Goal: Navigation & Orientation: Find specific page/section

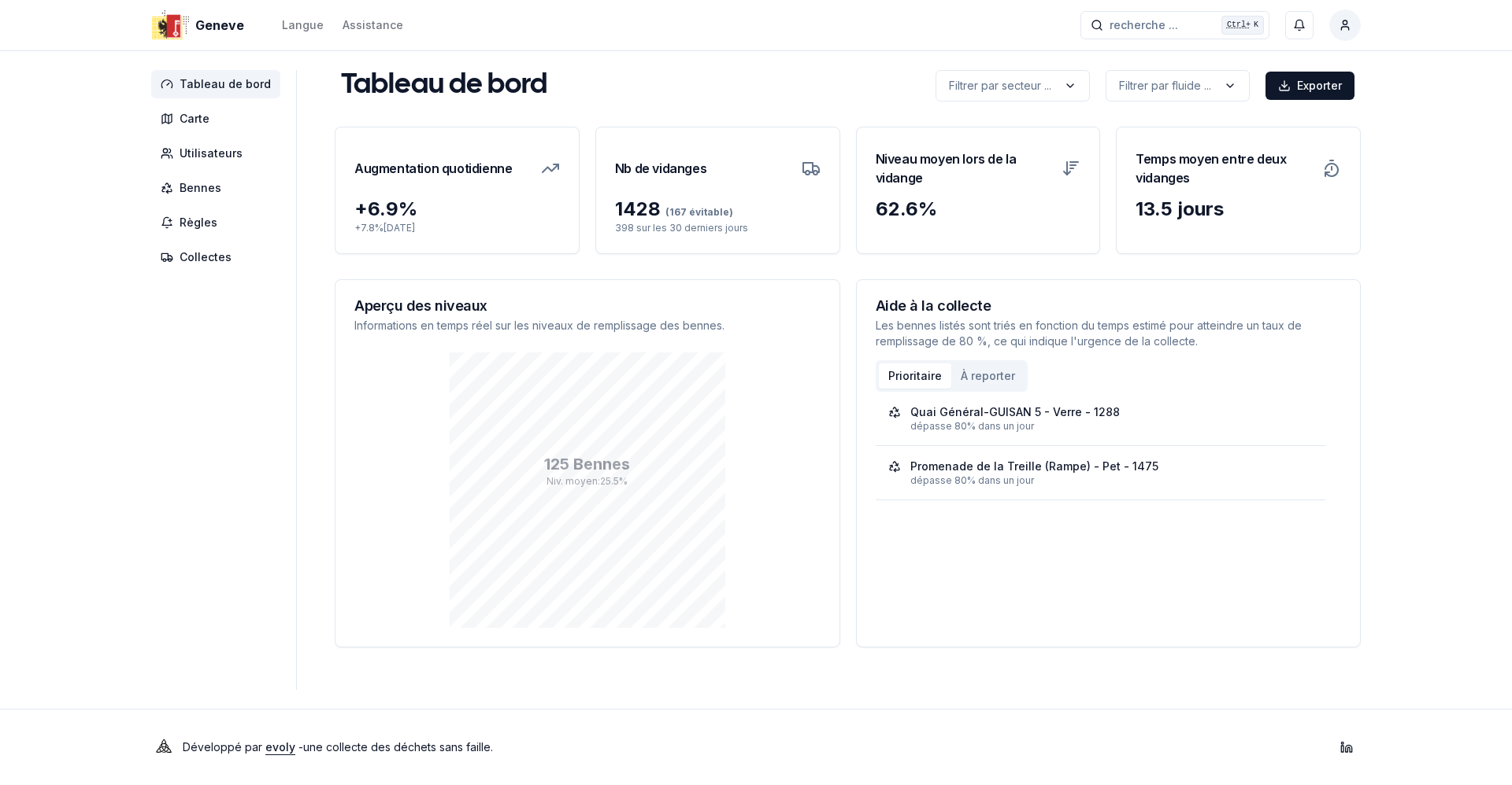
click at [158, 509] on aside "Tableau de bord Carte Utilisateurs Bennes Règles Collectes" at bounding box center [224, 380] width 145 height 620
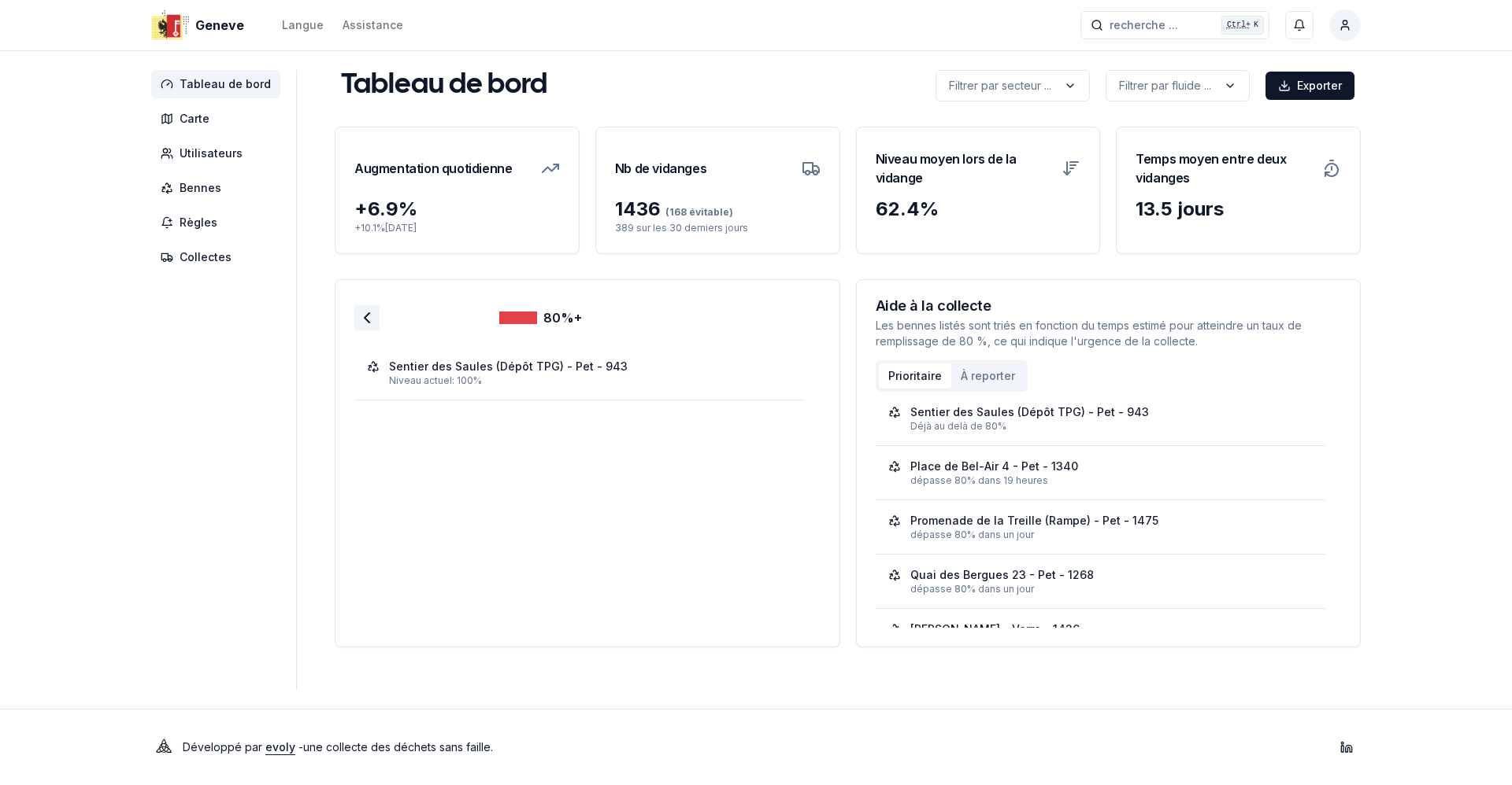
click at [364, 317] on icon at bounding box center [366, 317] width 19 height 19
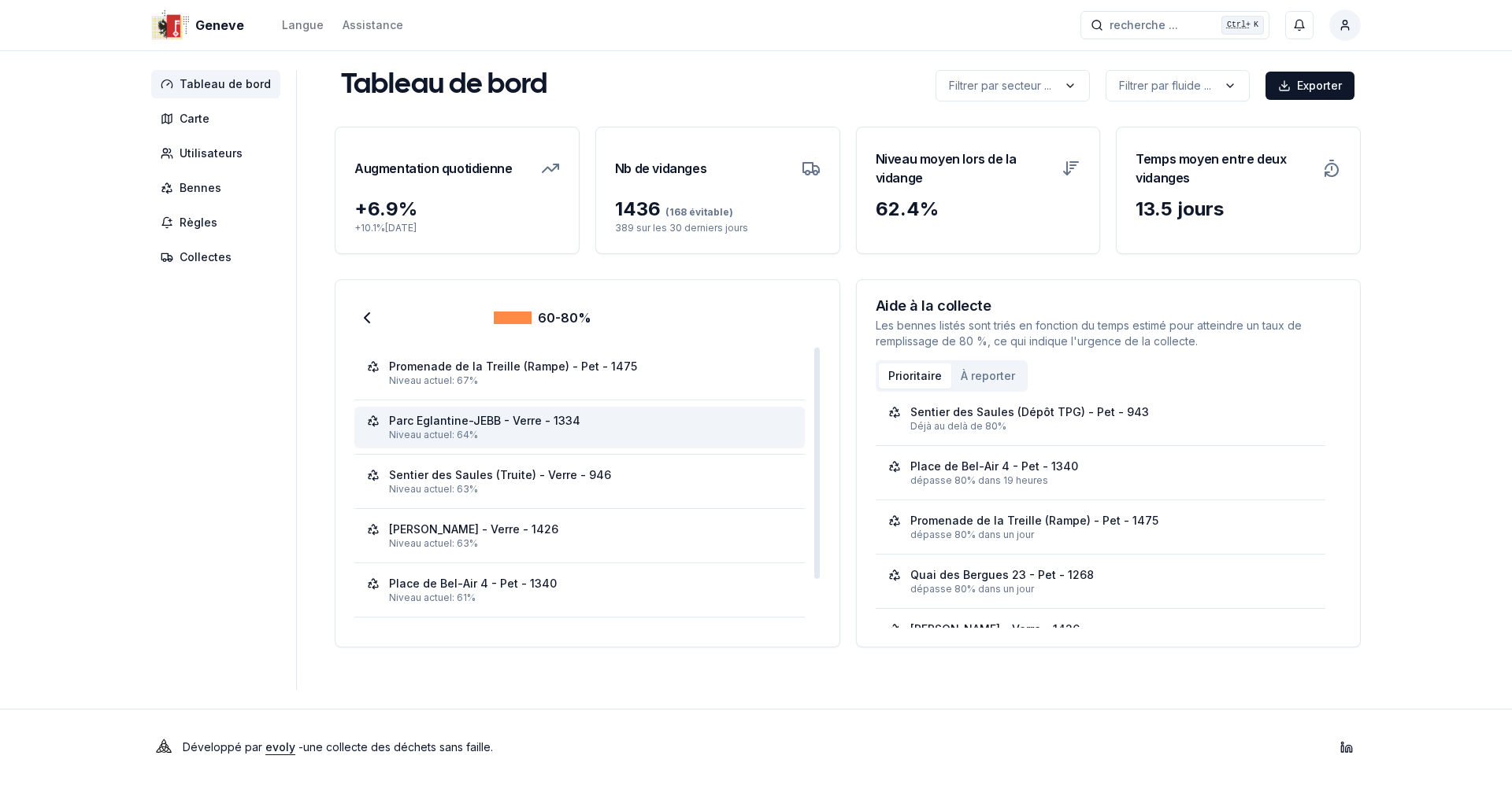
scroll to position [50, 0]
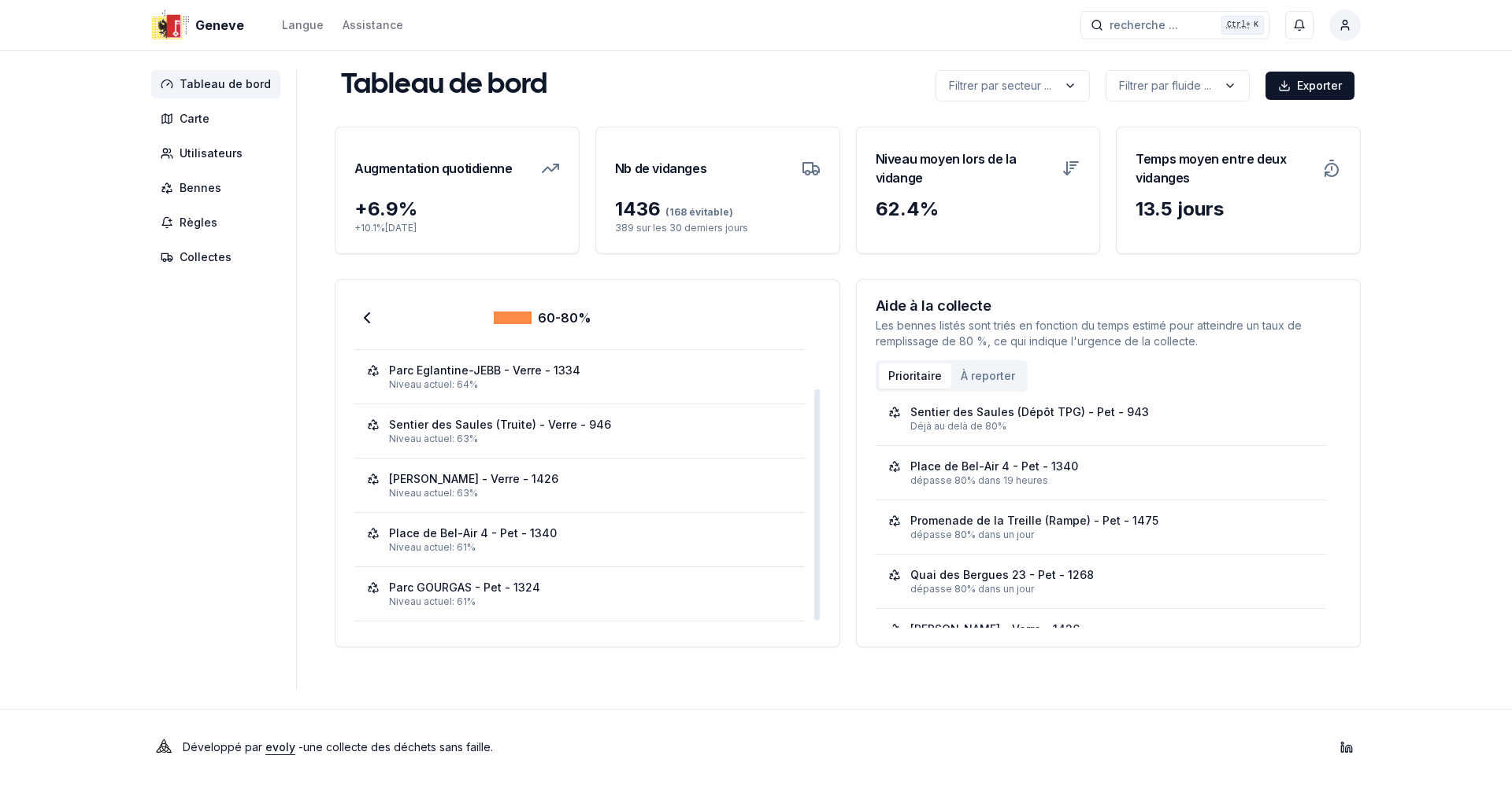
click at [347, 320] on div "60-80% Promenade de la Treille (Rampe) - Pet - 1475 Niveau actuel: 67% [GEOGRAP…" at bounding box center [587, 460] width 504 height 361
click at [367, 325] on icon at bounding box center [366, 317] width 19 height 19
click at [368, 319] on icon at bounding box center [366, 317] width 19 height 19
